Goal: Find contact information: Find contact information

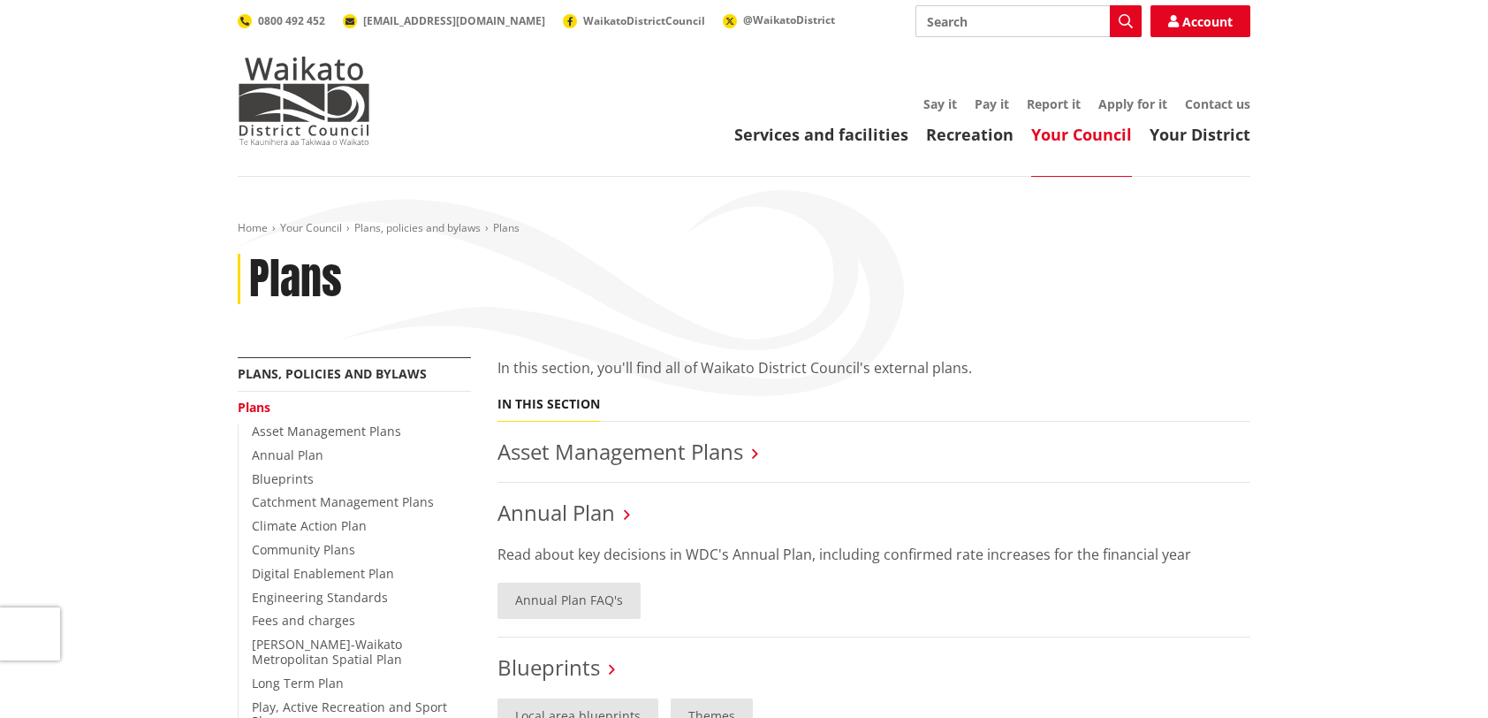
click at [922, 18] on input "Search" at bounding box center [1029, 21] width 226 height 32
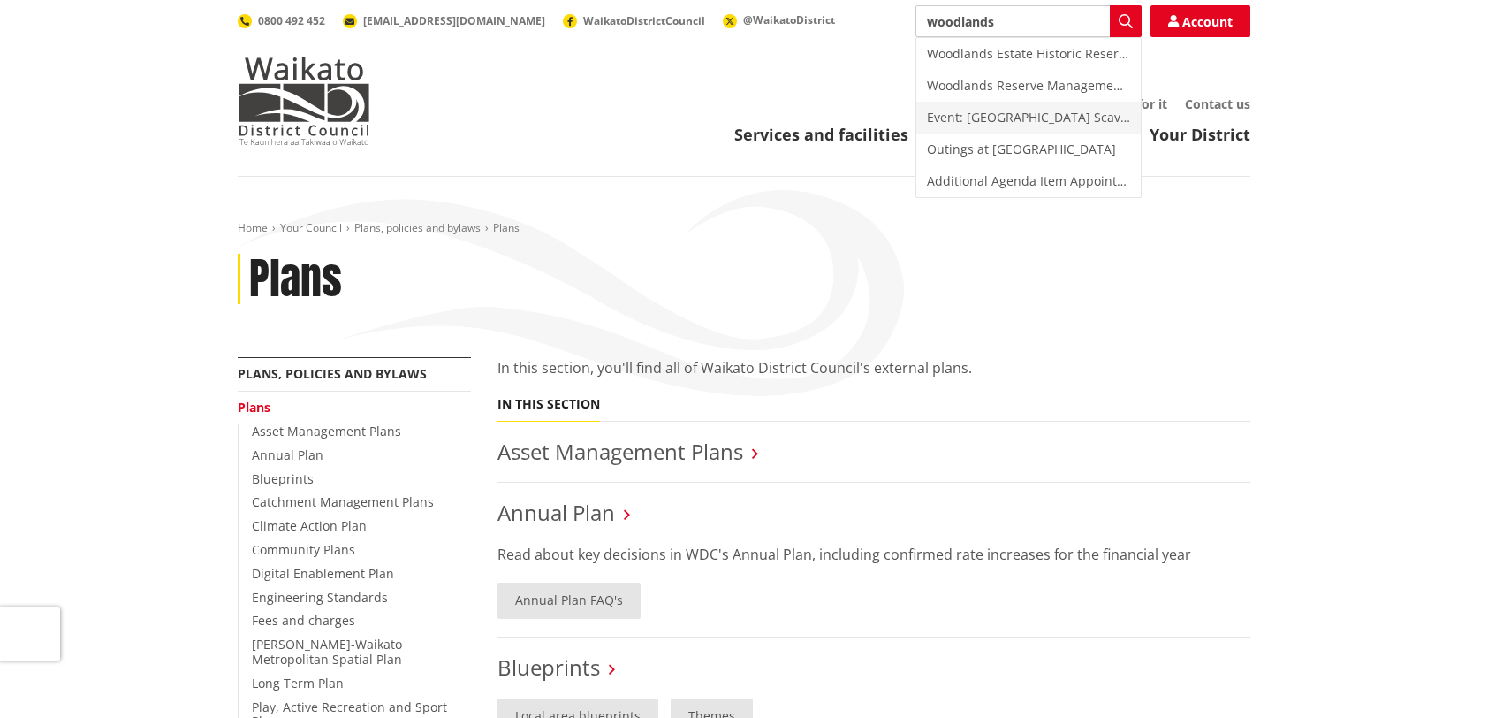
click at [1054, 113] on div "Event: Woodlands Historic Homestead & Garden Scavenger Hunt" at bounding box center [1029, 118] width 225 height 32
type input "Event: Woodlands Historic Homestead & Garden Scavenger Hunt"
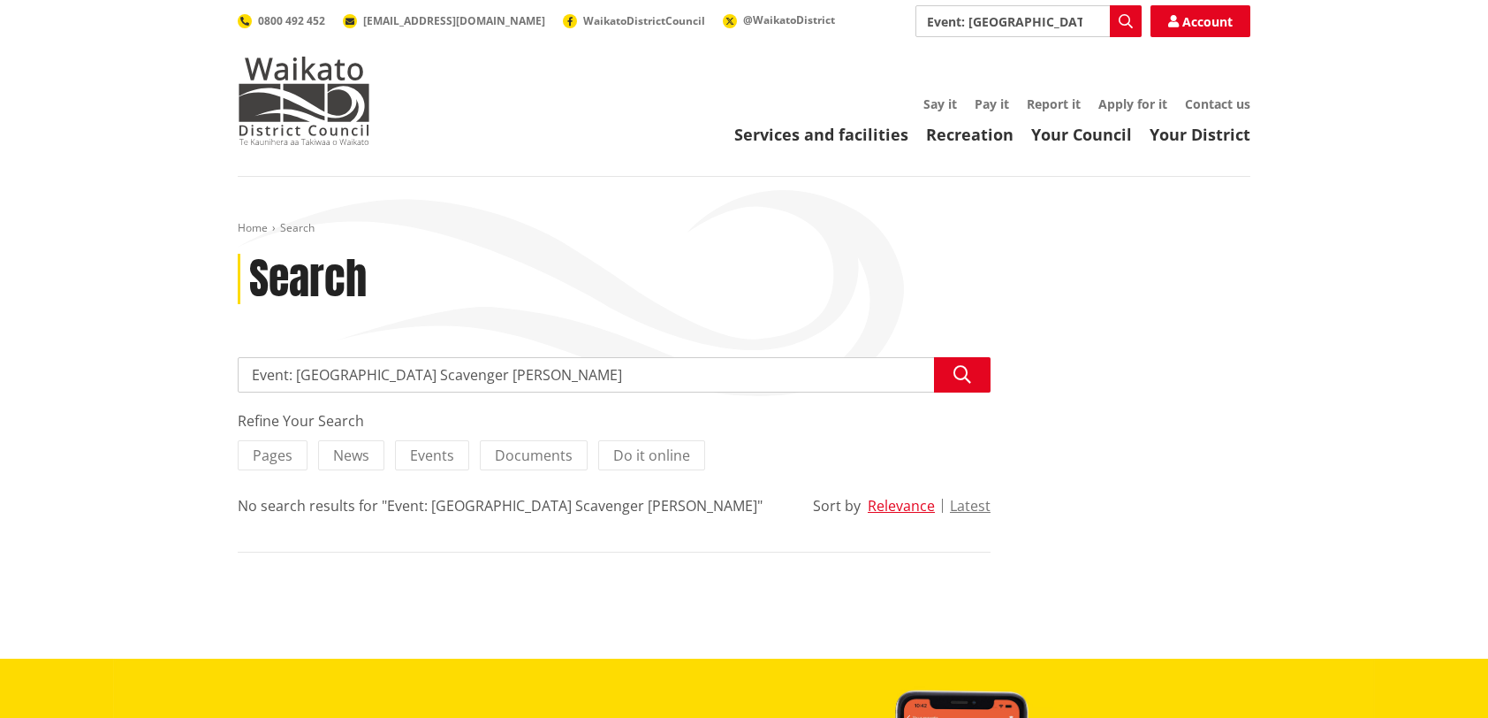
click at [913, 376] on input "Event: [GEOGRAPHIC_DATA] Scavenger [PERSON_NAME]" at bounding box center [614, 374] width 753 height 35
type input "Garden Bed donations"
click at [968, 371] on icon "button" at bounding box center [963, 375] width 18 height 18
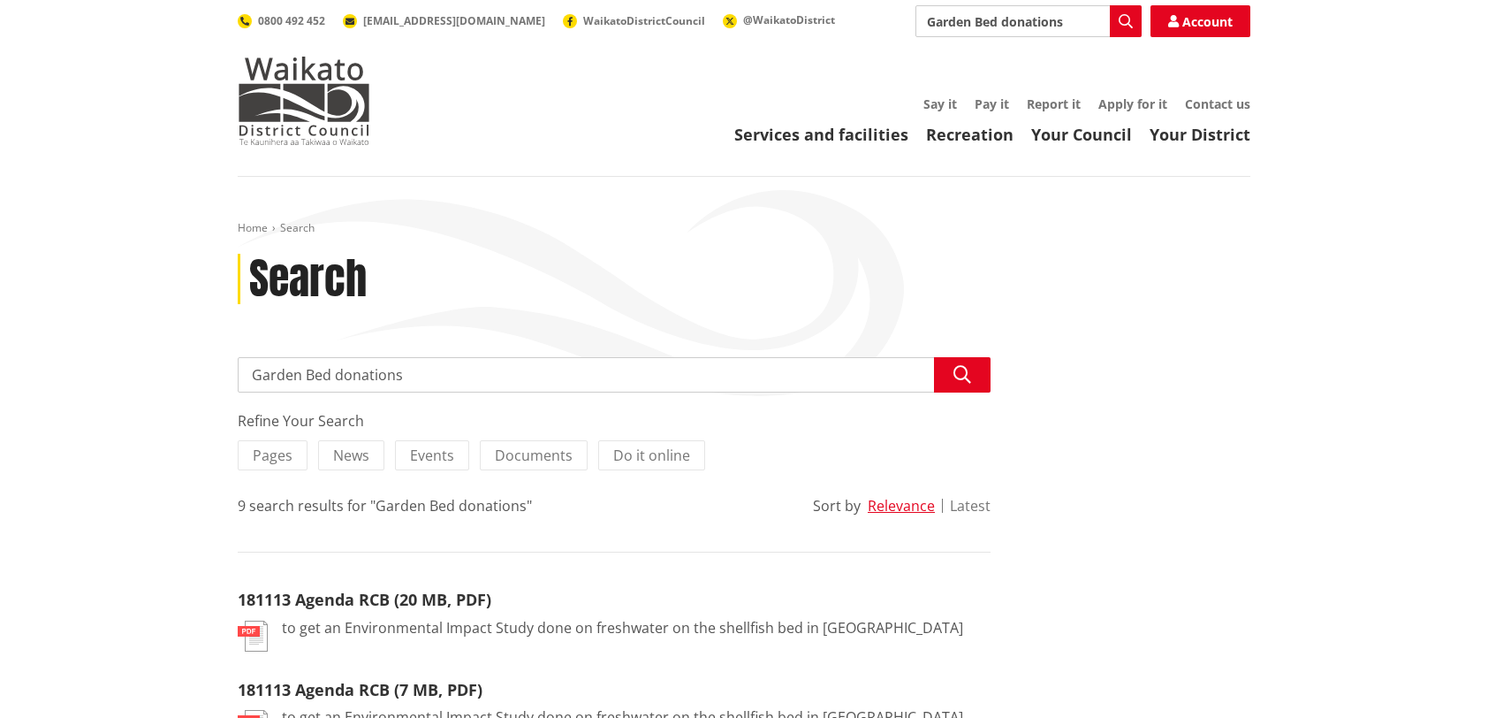
click at [979, 504] on button "Latest" at bounding box center [970, 506] width 41 height 16
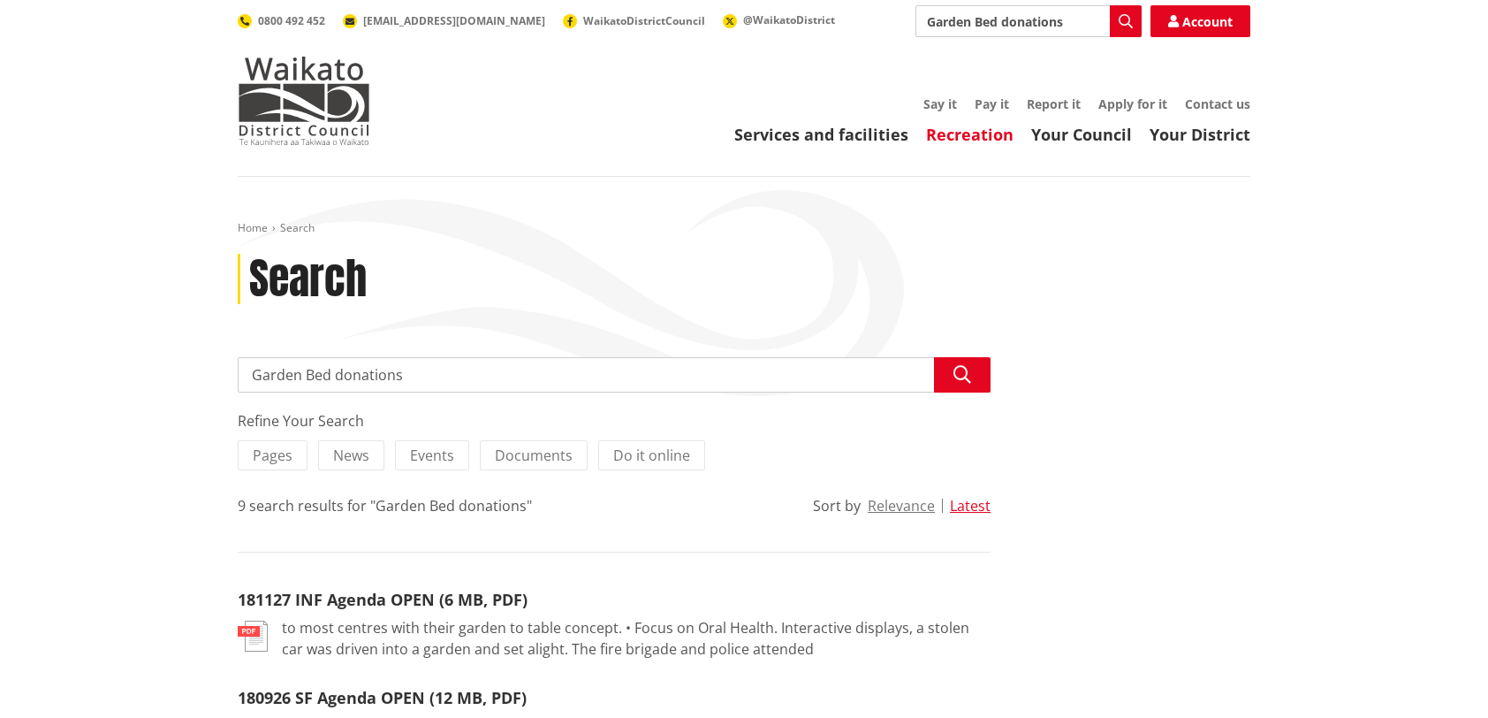
click at [987, 138] on link "Recreation" at bounding box center [970, 134] width 88 height 21
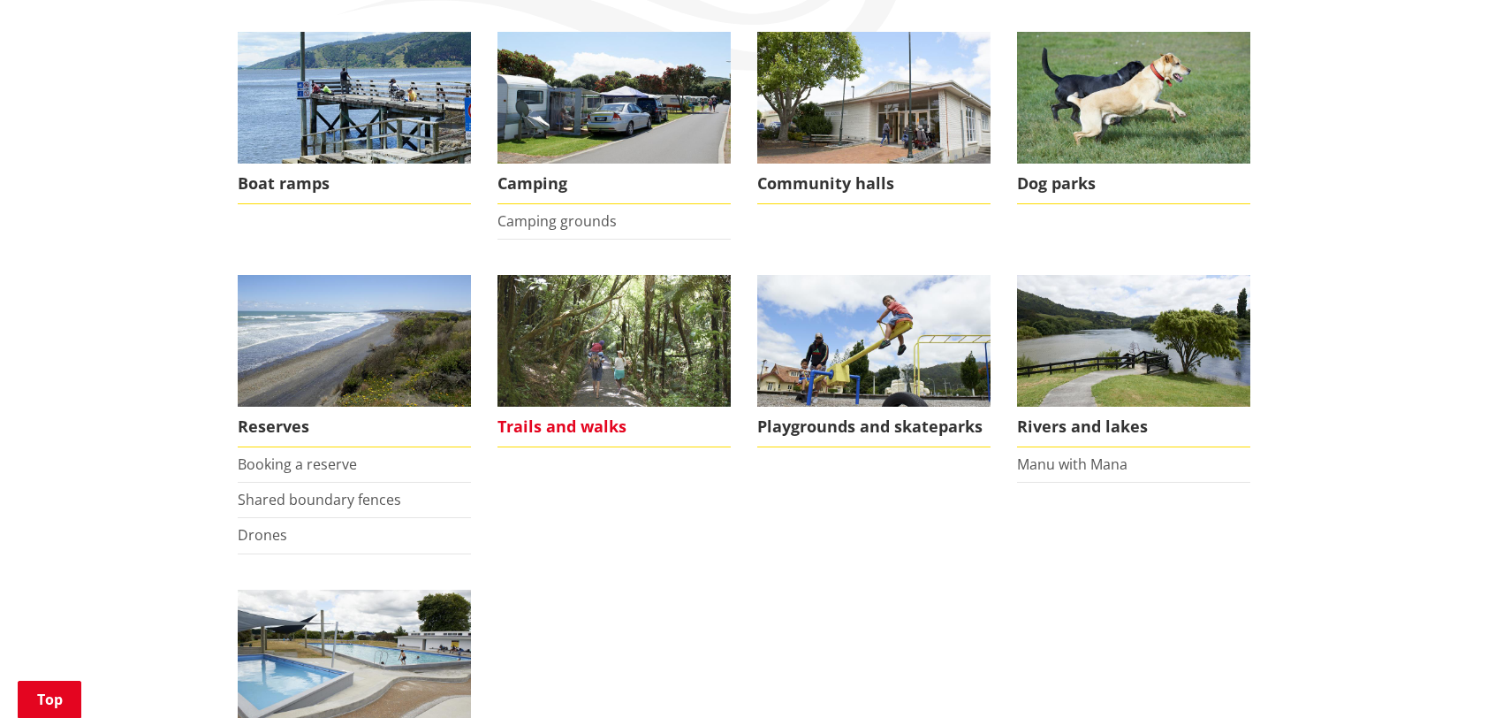
scroll to position [354, 0]
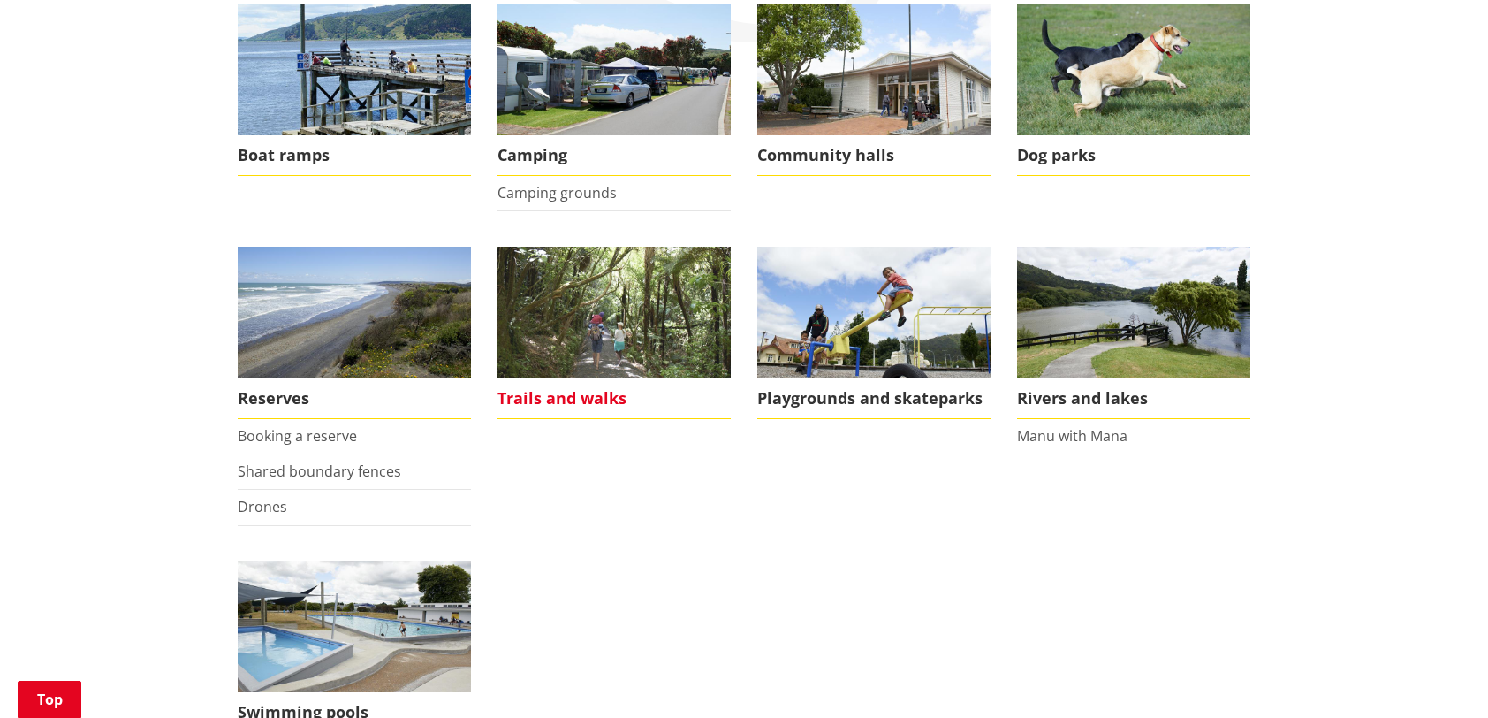
click at [587, 392] on span "Trails and walks" at bounding box center [614, 398] width 233 height 41
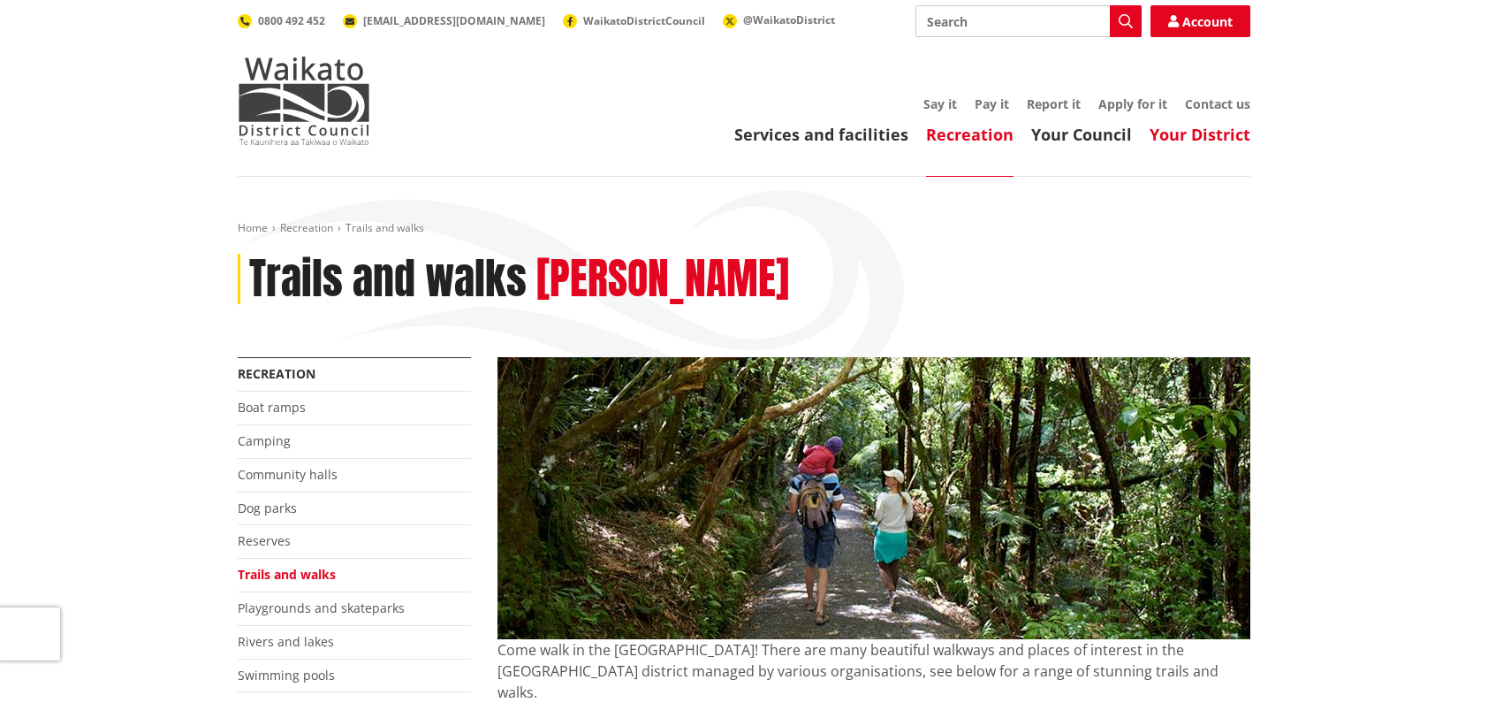
click at [1216, 136] on link "Your District" at bounding box center [1200, 134] width 101 height 21
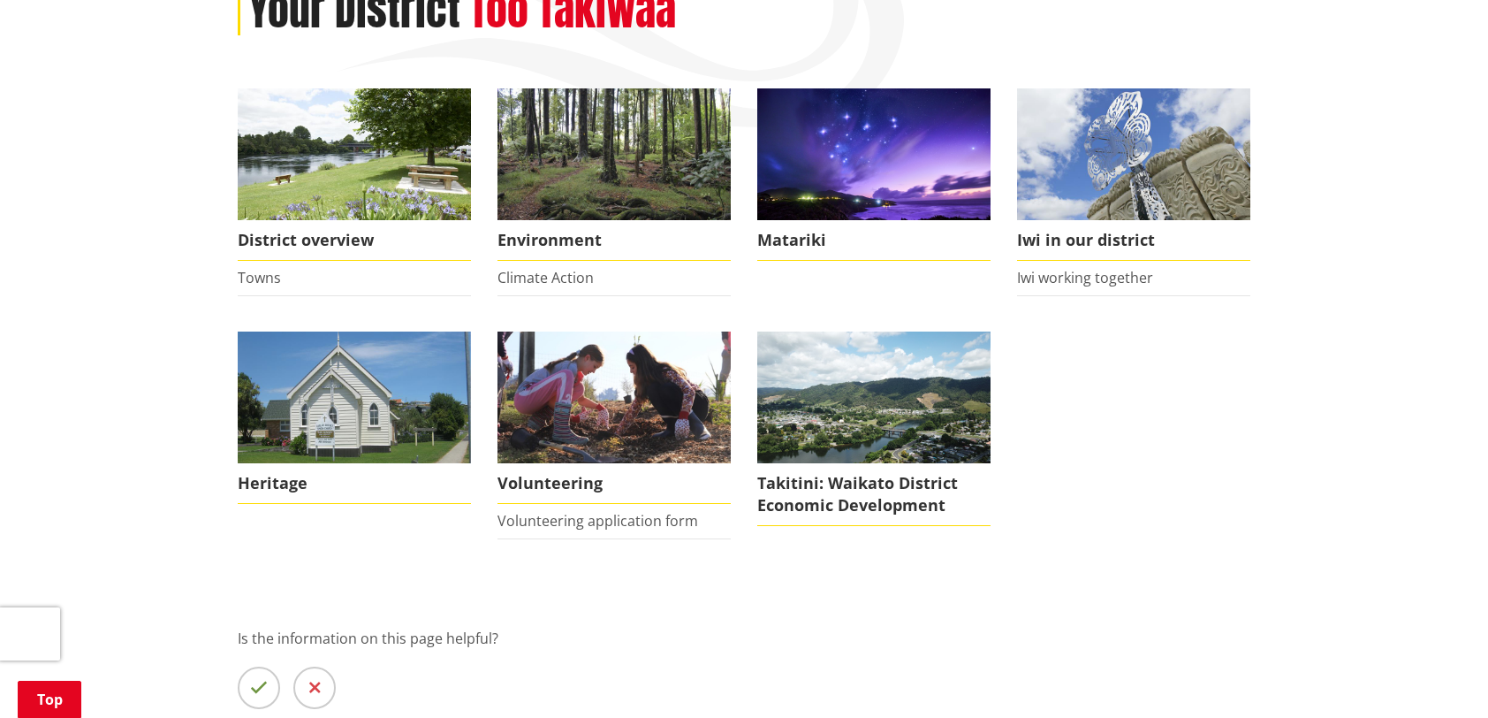
scroll to position [354, 0]
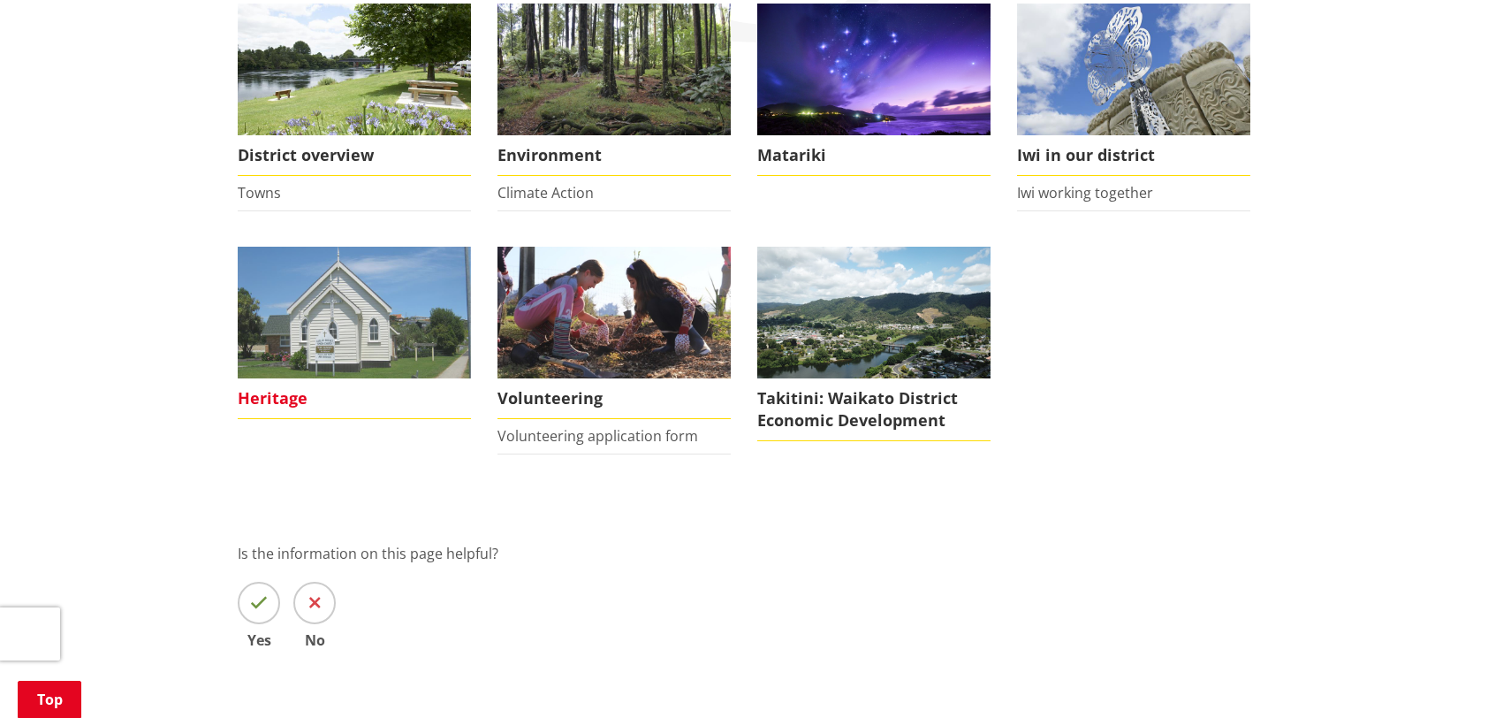
click at [353, 338] on img at bounding box center [354, 313] width 233 height 132
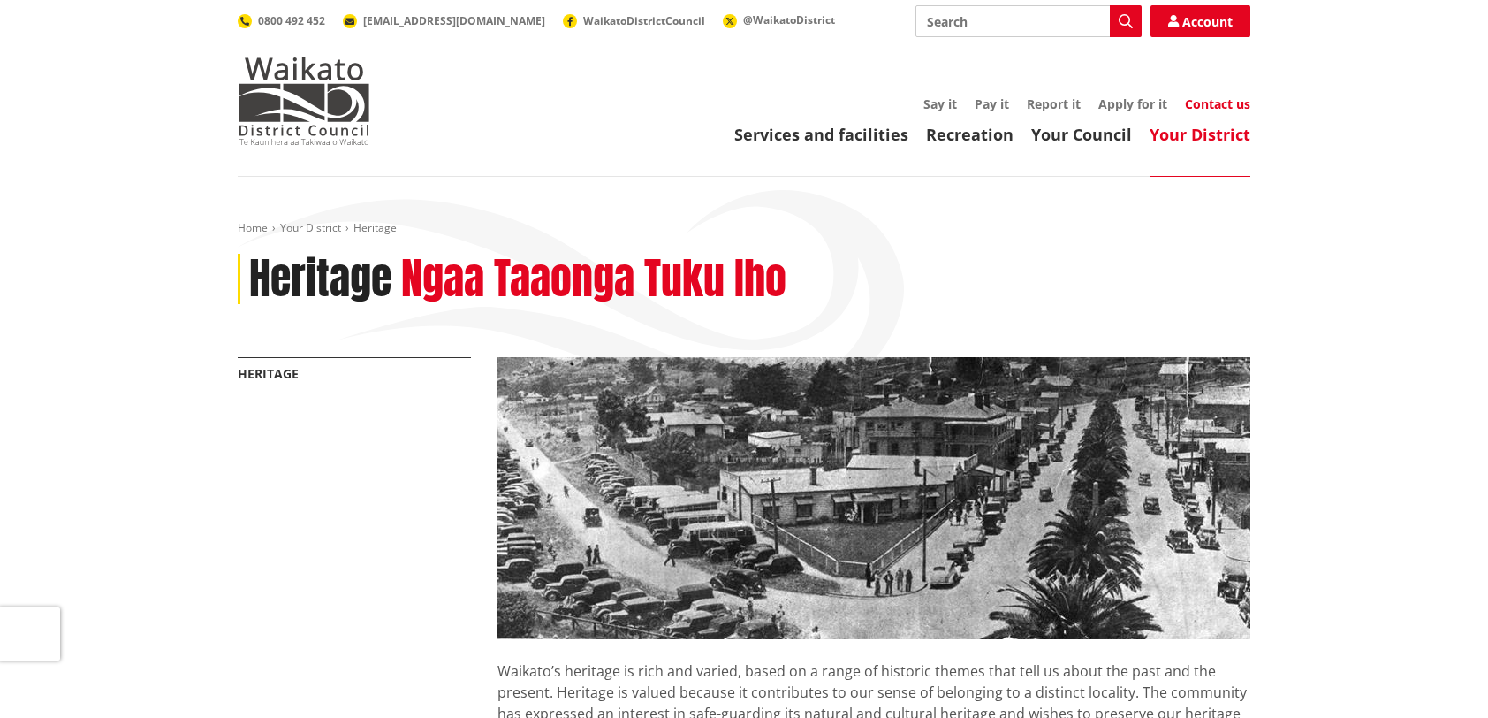
click at [1222, 106] on link "Contact us" at bounding box center [1217, 103] width 65 height 17
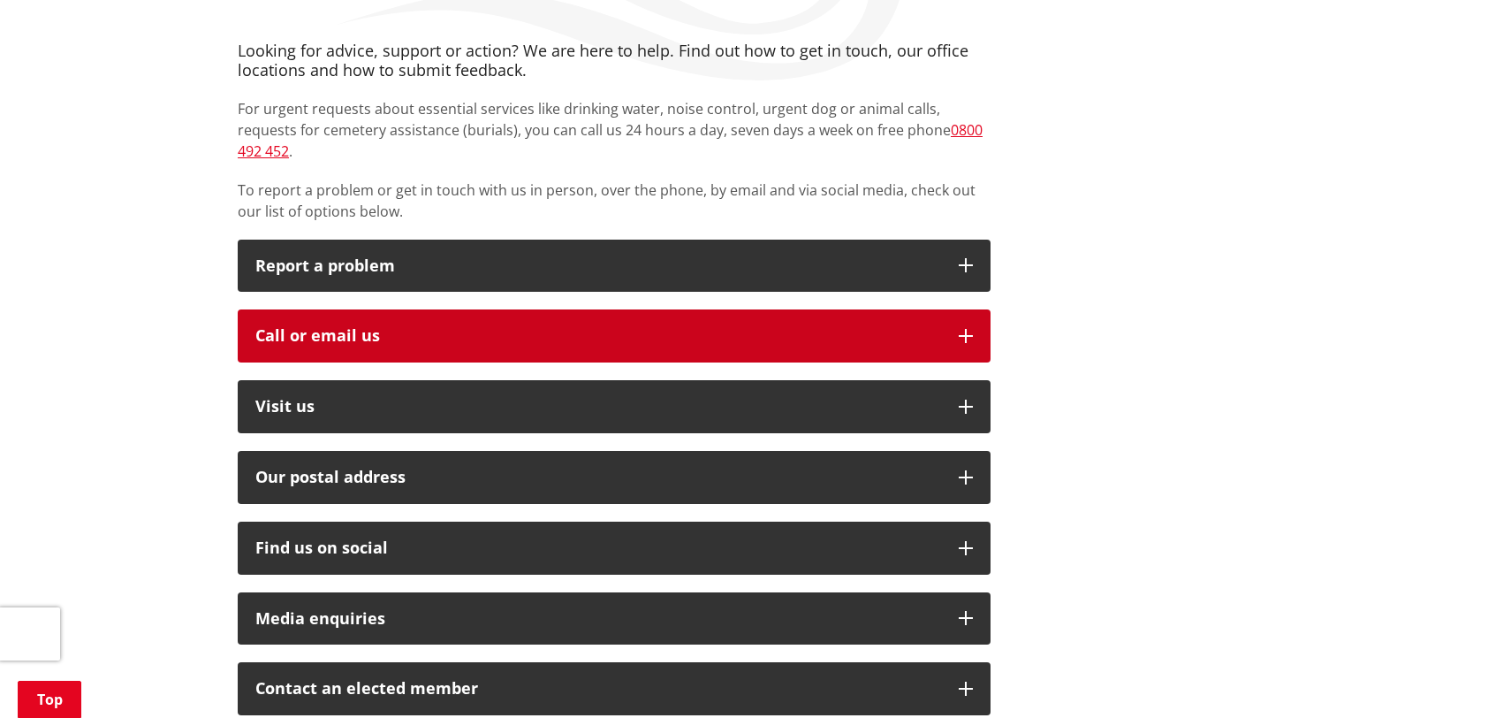
scroll to position [354, 0]
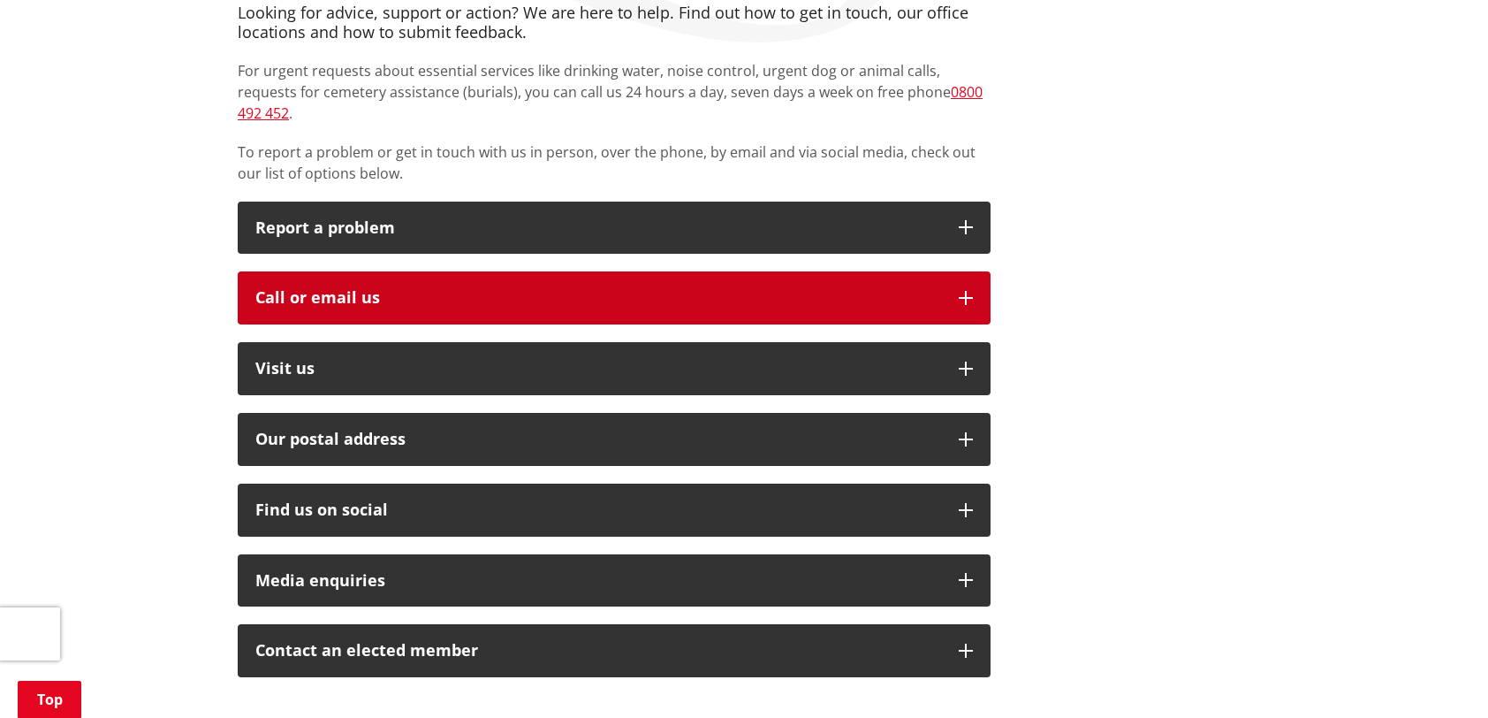
click at [472, 289] on div "Call or email us" at bounding box center [598, 298] width 686 height 18
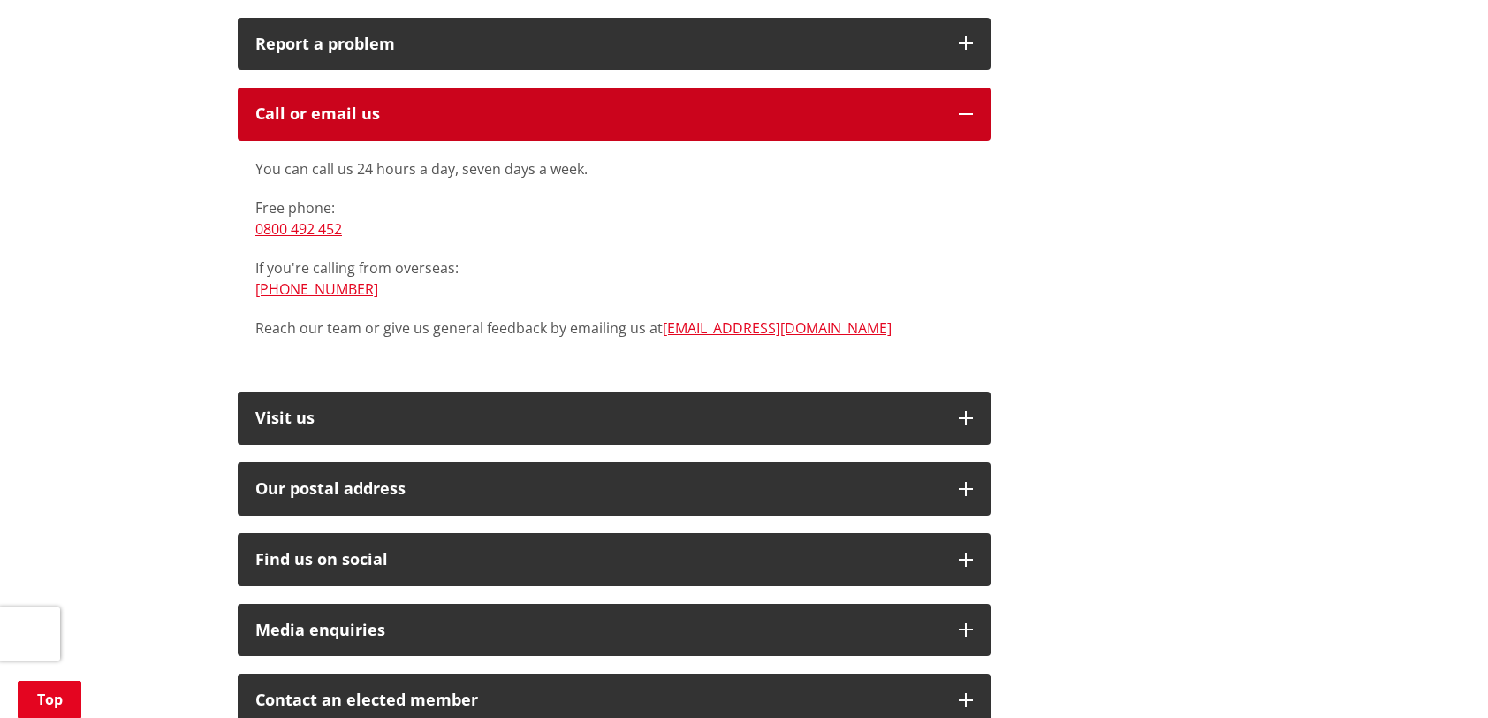
scroll to position [619, 0]
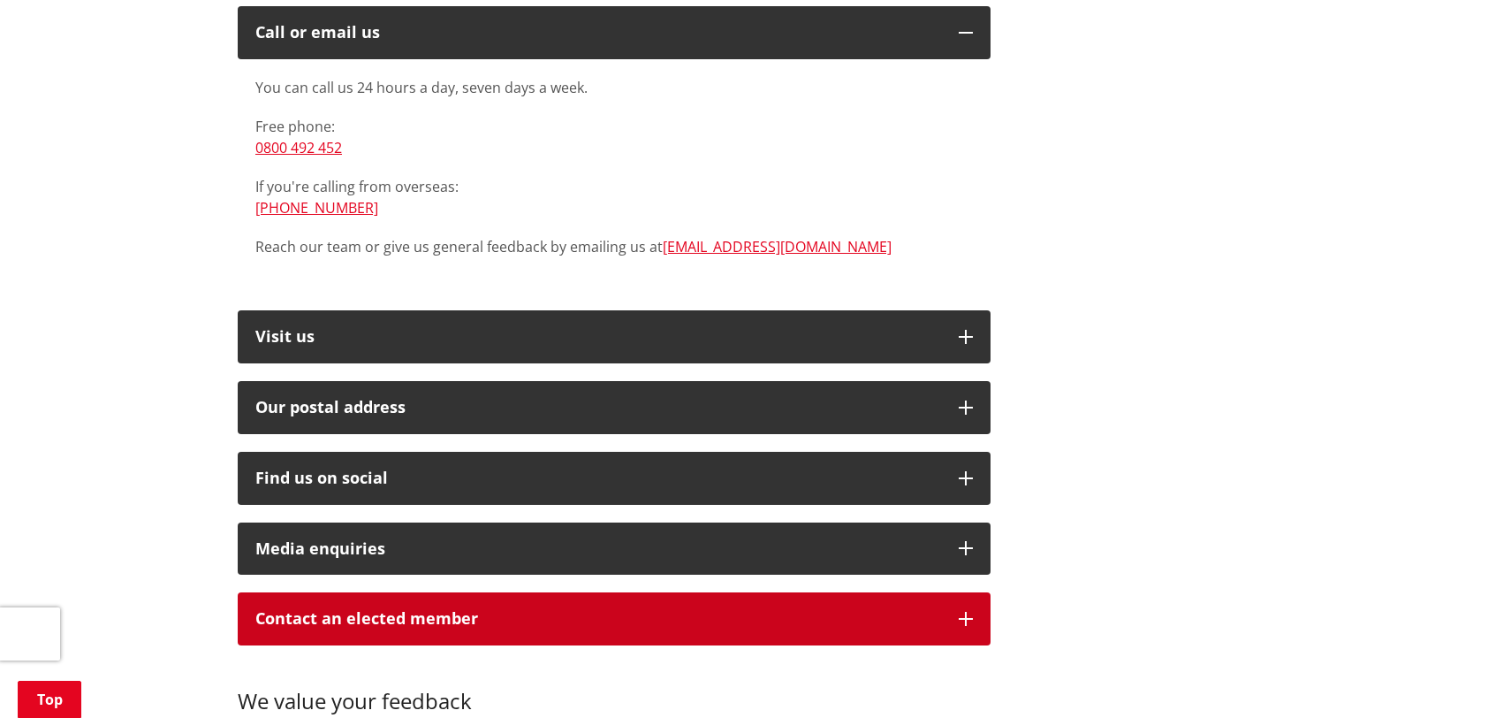
click at [520, 610] on p "Contact an elected member" at bounding box center [598, 619] width 686 height 18
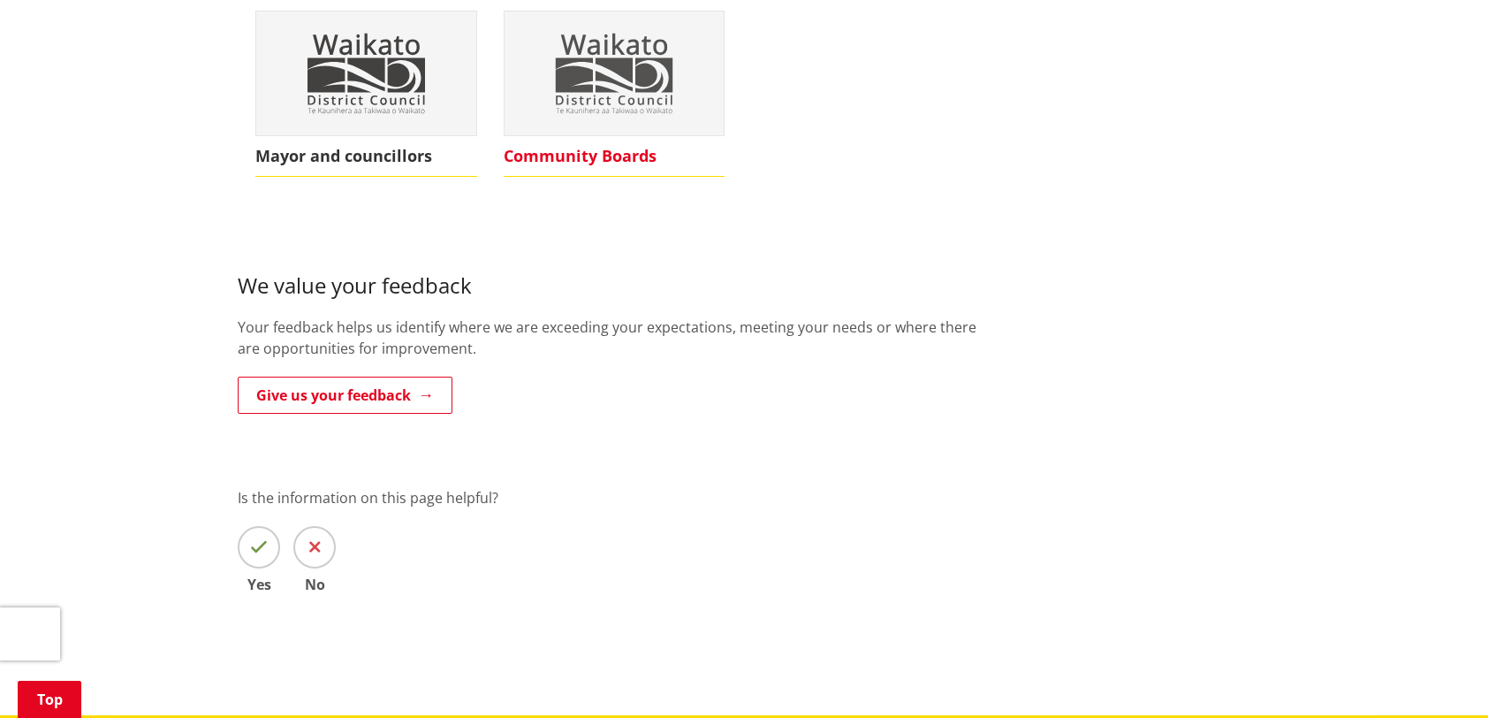
scroll to position [1326, 0]
